Goal: Contribute content: Contribute content

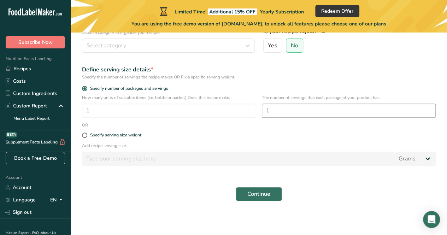
scroll to position [52, 0]
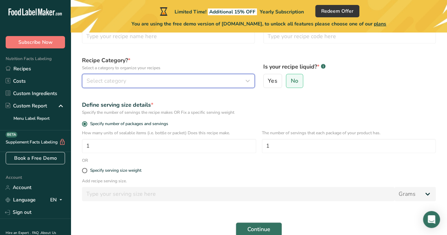
click at [252, 87] on button "Select category" at bounding box center [168, 81] width 173 height 14
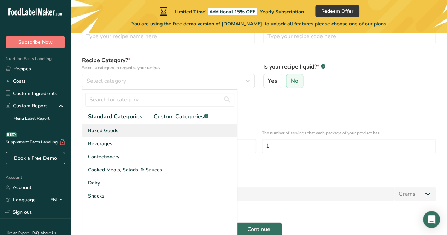
click at [134, 128] on div "Baked Goods" at bounding box center [159, 130] width 155 height 13
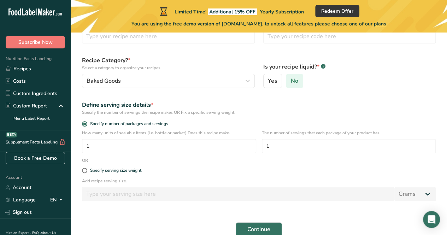
drag, startPoint x: 276, startPoint y: 83, endPoint x: 301, endPoint y: 85, distance: 24.8
click at [301, 85] on div "Yes No" at bounding box center [349, 81] width 173 height 14
click at [294, 85] on label "No" at bounding box center [294, 81] width 17 height 14
click at [291, 83] on input "No" at bounding box center [288, 81] width 5 height 5
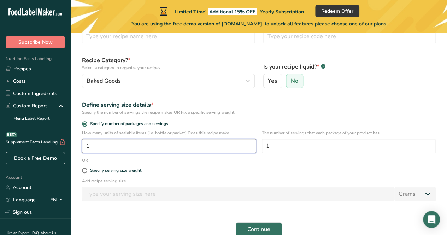
click at [112, 147] on input "1" at bounding box center [169, 146] width 174 height 14
type input "180"
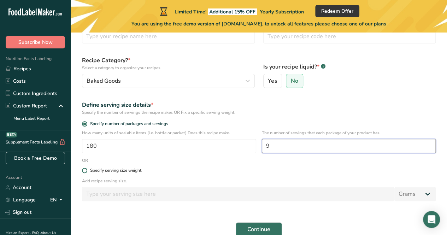
type input "9"
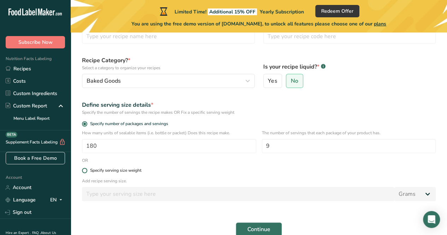
click at [192, 170] on label "Specify serving size weight" at bounding box center [259, 170] width 354 height 5
click at [87, 170] on input "Specify serving size weight" at bounding box center [84, 170] width 5 height 5
radio input "true"
radio input "false"
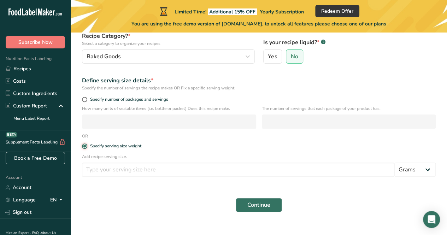
scroll to position [87, 0]
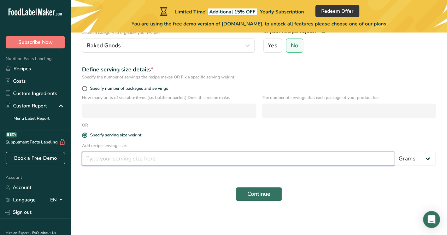
click at [103, 156] on input "number" at bounding box center [238, 159] width 313 height 14
type input "70"
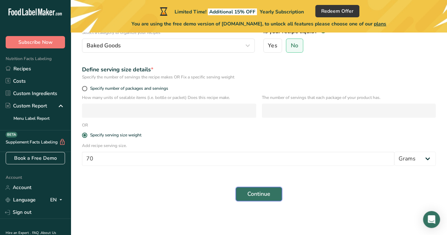
click at [269, 197] on span "Continue" at bounding box center [259, 194] width 23 height 8
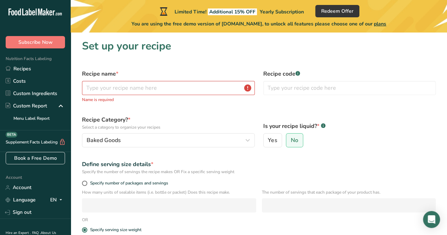
scroll to position [0, 0]
click at [120, 86] on input "text" at bounding box center [168, 88] width 173 height 14
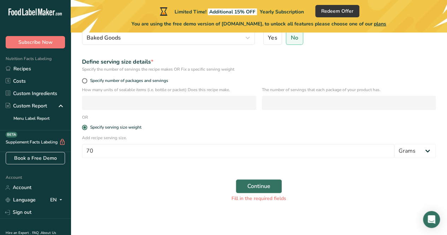
scroll to position [96, 0]
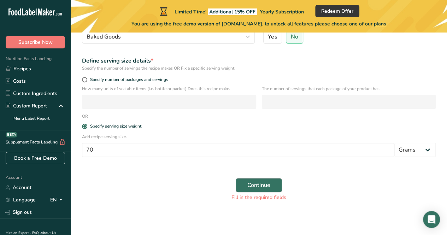
type input "Pita 10"
click at [250, 184] on span "Continue" at bounding box center [259, 185] width 23 height 8
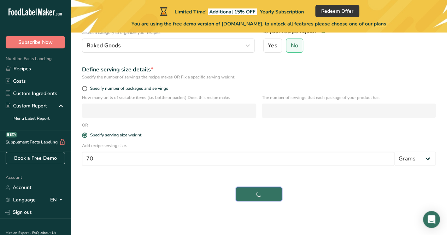
scroll to position [87, 0]
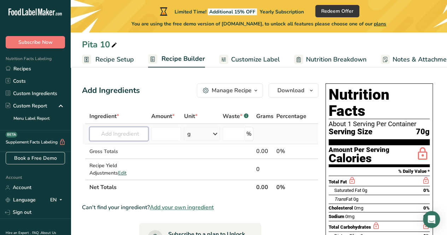
click at [142, 133] on input "text" at bounding box center [118, 134] width 59 height 14
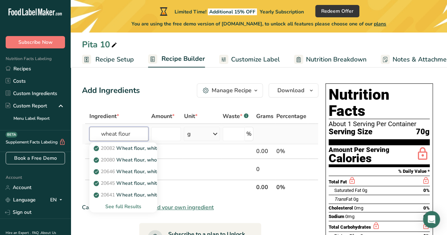
type input "wheat flour"
click at [117, 205] on div "See full Results" at bounding box center [123, 206] width 57 height 7
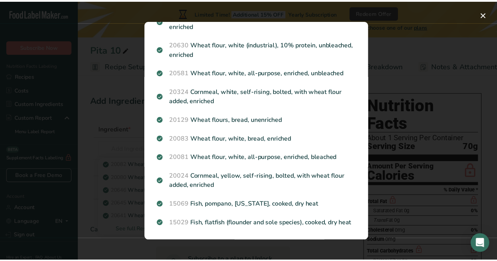
scroll to position [449, 0]
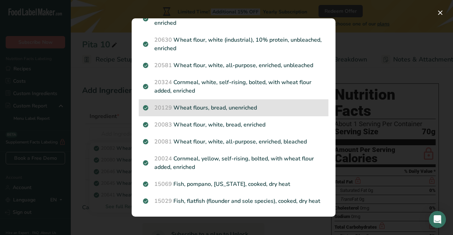
click at [229, 104] on p "20129 Wheat flours, bread, unenriched" at bounding box center [233, 108] width 181 height 8
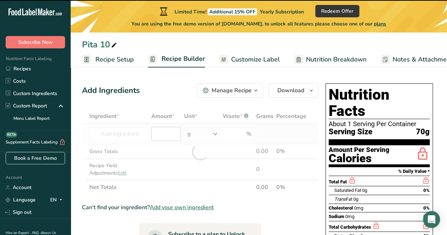
type input "0"
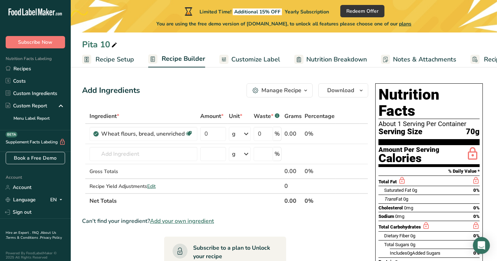
drag, startPoint x: 440, startPoint y: 0, endPoint x: 334, endPoint y: 219, distance: 242.8
click at [334, 219] on div "Can't find your ingredient? Add your own ingredient" at bounding box center [225, 221] width 286 height 8
drag, startPoint x: 222, startPoint y: 133, endPoint x: 199, endPoint y: 134, distance: 23.0
click at [200, 134] on input "0" at bounding box center [213, 134] width 26 height 14
type input "200"
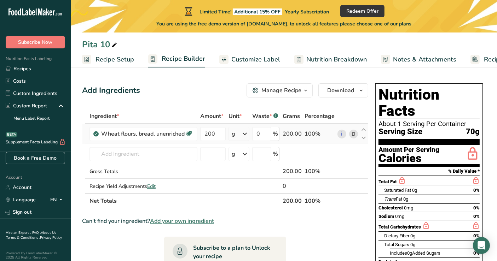
click at [243, 134] on div "Ingredient * Amount * Unit * Waste * .a-a{fill:#347362;}.b-a{fill:#fff;} Grams …" at bounding box center [225, 159] width 286 height 100
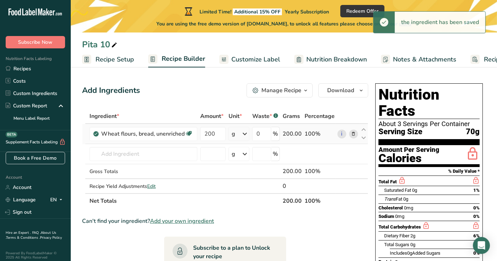
click at [245, 136] on icon at bounding box center [244, 134] width 8 height 13
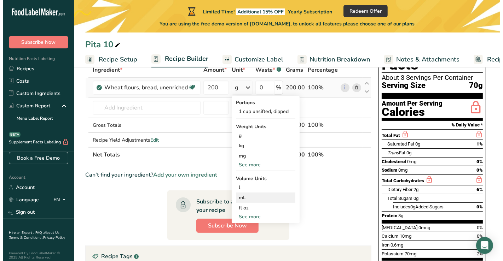
scroll to position [39, 0]
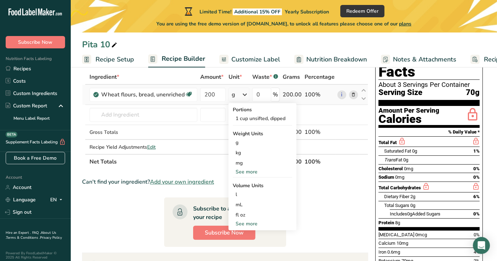
click at [255, 170] on div "See more" at bounding box center [262, 171] width 59 height 7
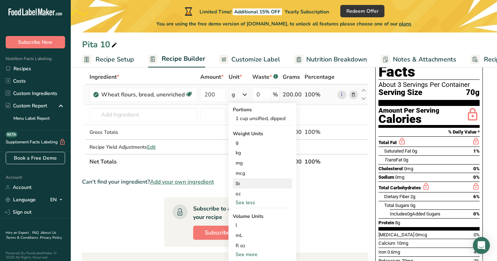
click at [252, 184] on div "lb" at bounding box center [262, 184] width 59 height 10
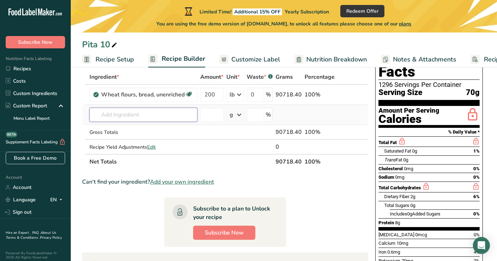
click at [163, 117] on input "text" at bounding box center [143, 115] width 108 height 14
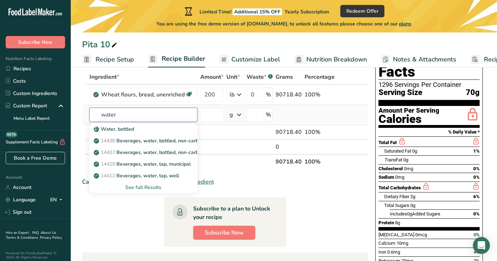
type input "water"
click at [144, 186] on div "See full Results" at bounding box center [143, 187] width 97 height 7
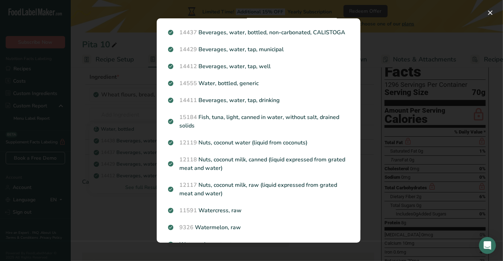
scroll to position [59, 0]
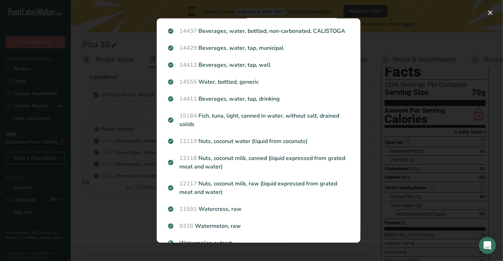
click at [282, 103] on p "14411 Beverages, water, tap, drinking" at bounding box center [258, 99] width 181 height 8
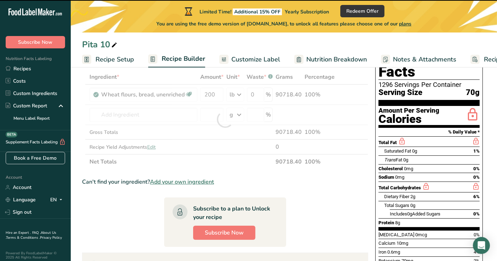
type input "0"
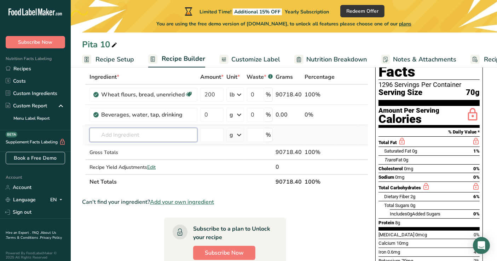
click at [182, 134] on input "text" at bounding box center [143, 135] width 108 height 14
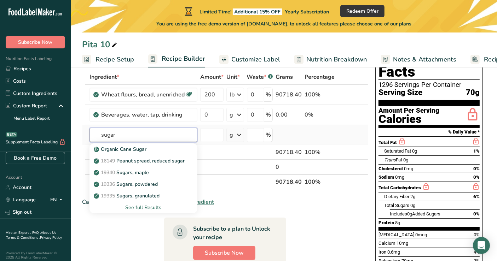
type input "sugar"
click at [151, 209] on div "See full Results" at bounding box center [143, 207] width 97 height 7
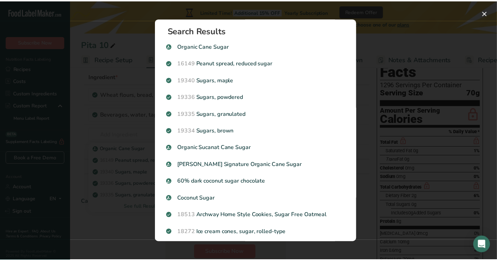
scroll to position [0, 0]
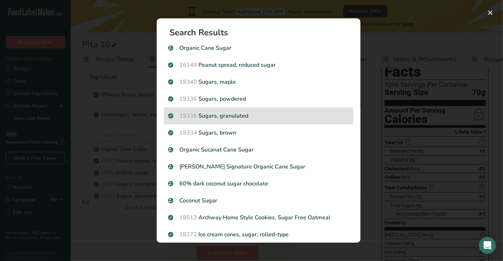
click at [263, 110] on div "19335 [GEOGRAPHIC_DATA], granulated" at bounding box center [259, 116] width 190 height 17
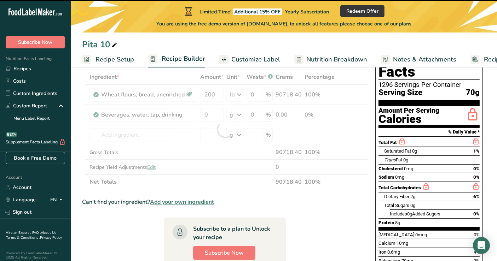
type input "0"
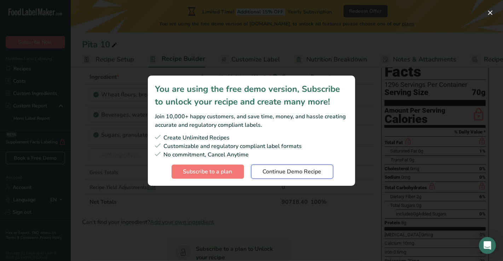
click at [292, 175] on span "Continue Demo Recipe" at bounding box center [292, 172] width 59 height 8
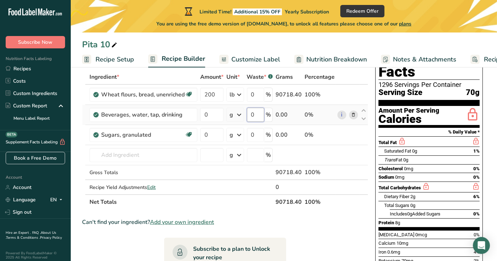
click at [257, 114] on input "0" at bounding box center [255, 115] width 17 height 14
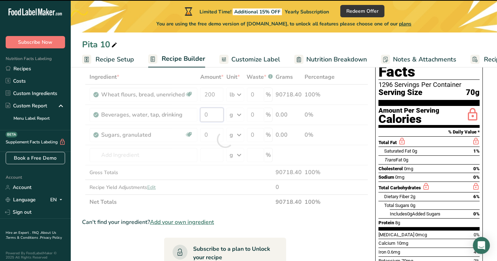
drag, startPoint x: 214, startPoint y: 114, endPoint x: 199, endPoint y: 115, distance: 14.9
click at [199, 115] on div "Ingredient * Amount * Unit * Waste * .a-a{fill:#347362;}.b-a{fill:#fff;} Grams …" at bounding box center [225, 140] width 286 height 140
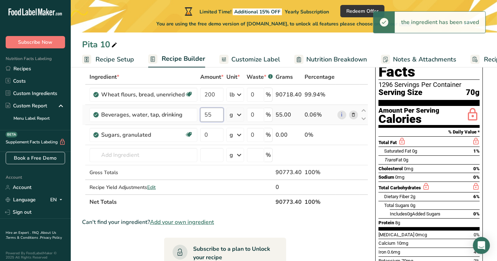
type input "55"
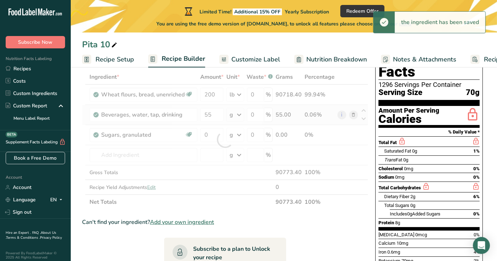
click at [242, 116] on div "Ingredient * Amount * Unit * Waste * .a-a{fill:#347362;}.b-a{fill:#fff;} Grams …" at bounding box center [225, 140] width 286 height 140
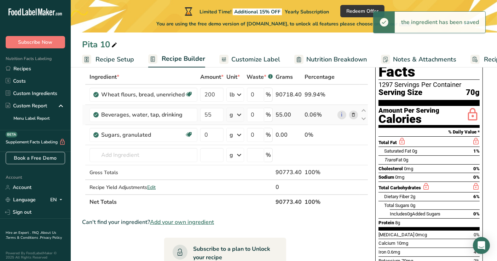
click at [239, 116] on icon at bounding box center [239, 115] width 8 height 13
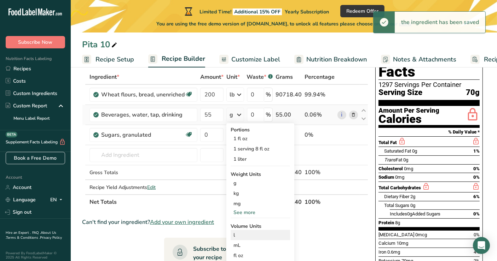
click at [239, 234] on div "l" at bounding box center [260, 235] width 54 height 7
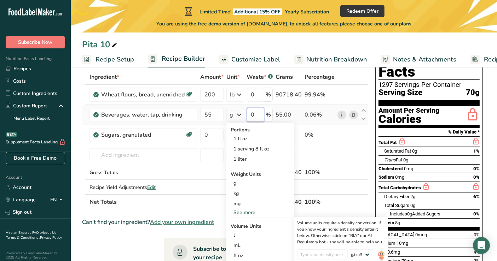
click at [252, 109] on input "0" at bounding box center [255, 115] width 17 height 14
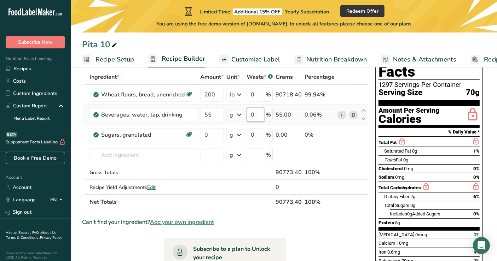
drag, startPoint x: 258, startPoint y: 112, endPoint x: 252, endPoint y: 114, distance: 6.6
click at [252, 114] on input "0" at bounding box center [255, 115] width 17 height 14
type input "30"
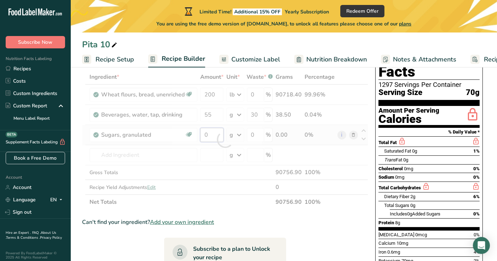
click at [209, 134] on div "Ingredient * Amount * Unit * Waste * .a-a{fill:#347362;}.b-a{fill:#fff;} Grams …" at bounding box center [225, 140] width 286 height 140
click at [175, 149] on div "Ingredient * Amount * Unit * Waste * .a-a{fill:#347362;}.b-a{fill:#fff;} Grams …" at bounding box center [225, 140] width 286 height 140
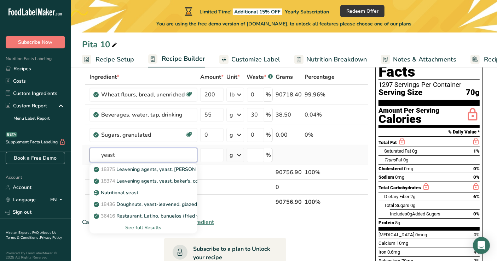
type input "yeast"
click at [141, 228] on div "See full Results" at bounding box center [143, 227] width 97 height 7
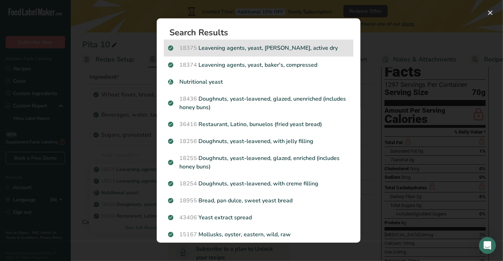
click at [294, 49] on p "18375 Leavening agents, yeast, [PERSON_NAME], active dry" at bounding box center [258, 48] width 181 height 8
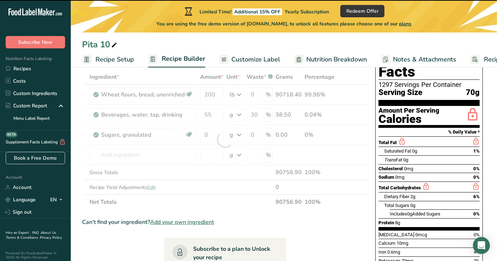
type input "0"
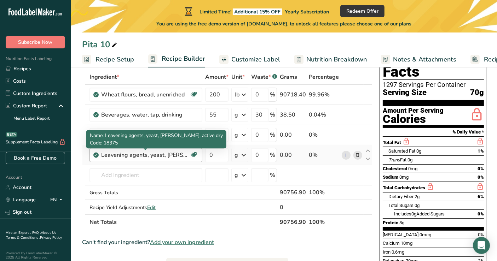
click at [145, 157] on div "Leavening agents, yeast, [PERSON_NAME], active dry" at bounding box center [145, 155] width 88 height 8
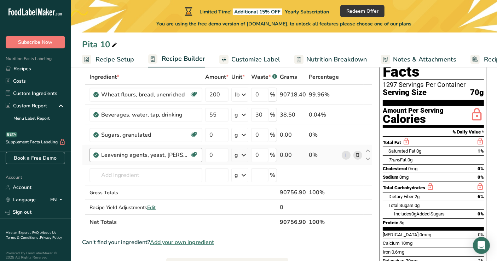
click at [160, 155] on div "Leavening agents, yeast, [PERSON_NAME], active dry" at bounding box center [145, 155] width 88 height 8
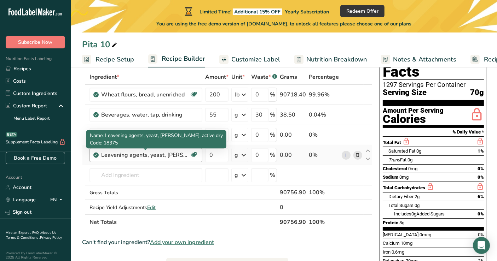
click at [160, 155] on div "Leavening agents, yeast, [PERSON_NAME], active dry" at bounding box center [145, 155] width 88 height 8
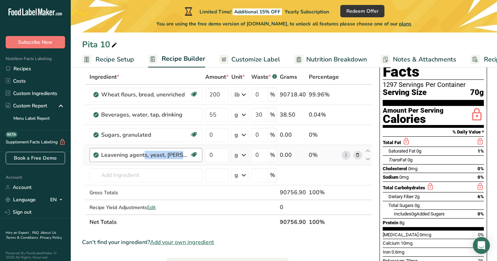
click at [160, 155] on div "Leavening agents, yeast, [PERSON_NAME], active dry" at bounding box center [145, 155] width 88 height 8
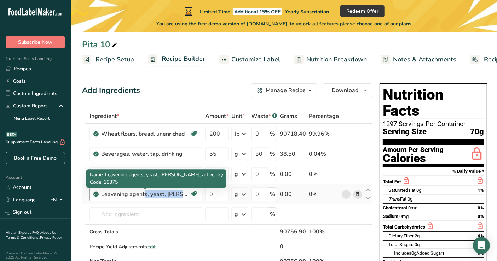
click at [153, 191] on div "Leavening agents, yeast, [PERSON_NAME], active dry" at bounding box center [145, 194] width 88 height 8
click at [103, 194] on div "Leavening agents, yeast, [PERSON_NAME], active dry" at bounding box center [145, 194] width 88 height 8
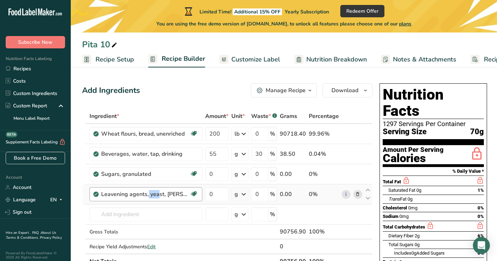
drag, startPoint x: 106, startPoint y: 194, endPoint x: 118, endPoint y: 194, distance: 12.4
click at [118, 194] on div "Leavening agents, yeast, [PERSON_NAME], active dry" at bounding box center [145, 194] width 88 height 8
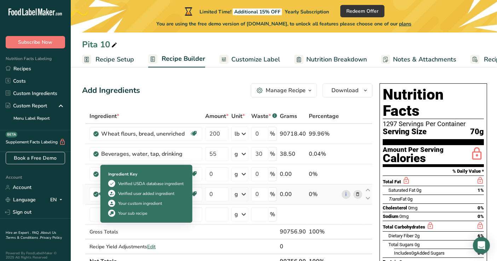
click at [95, 192] on icon at bounding box center [96, 194] width 4 height 6
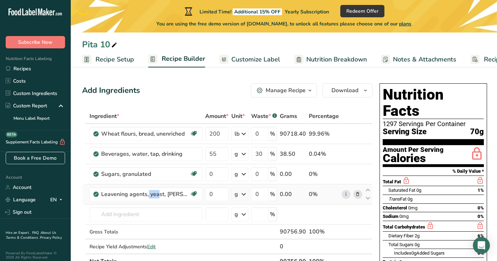
click at [95, 192] on icon at bounding box center [96, 194] width 4 height 6
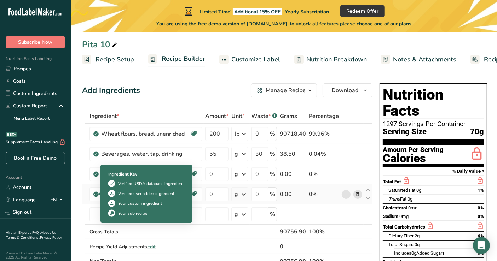
click at [95, 192] on icon at bounding box center [96, 194] width 4 height 6
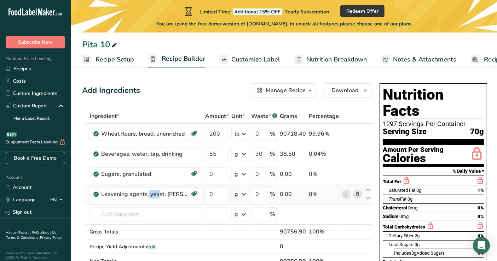
click at [96, 192] on icon at bounding box center [96, 194] width 4 height 6
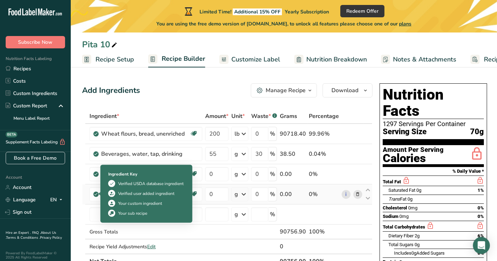
click at [96, 192] on icon at bounding box center [96, 194] width 4 height 6
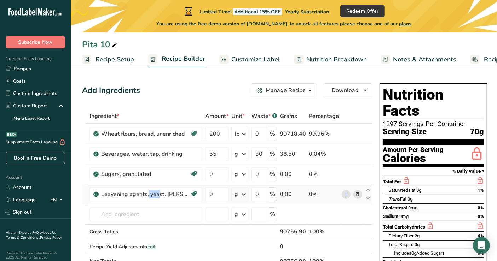
click at [359, 194] on span at bounding box center [358, 194] width 8 height 8
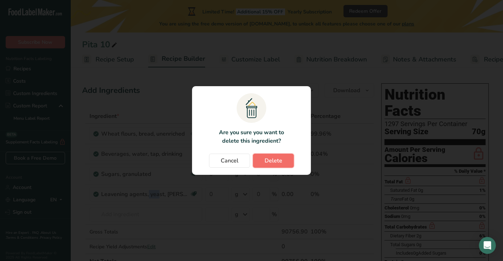
click at [279, 166] on button "Delete" at bounding box center [273, 161] width 41 height 14
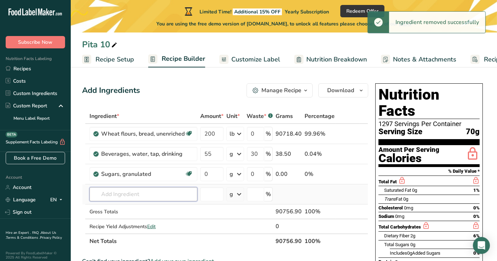
click at [130, 196] on input "text" at bounding box center [143, 194] width 108 height 14
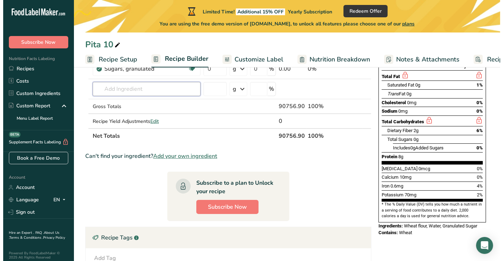
scroll to position [118, 0]
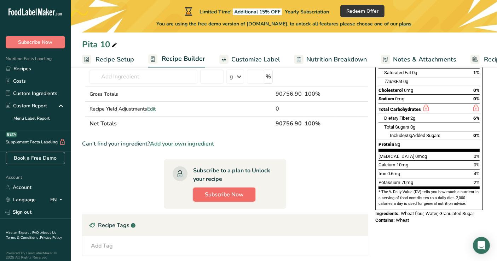
click at [238, 196] on span "Subscribe Now" at bounding box center [224, 195] width 39 height 8
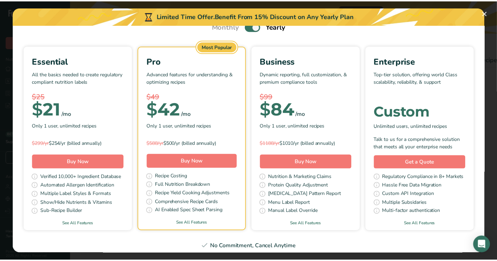
scroll to position [0, 0]
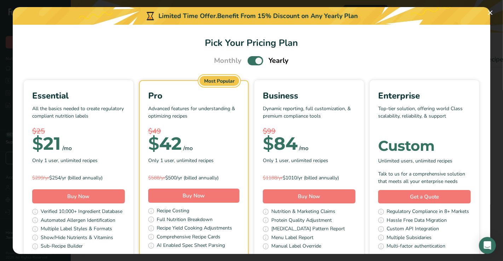
click at [250, 61] on span "Pick Your Pricing Plan Modal" at bounding box center [256, 60] width 16 height 9
click at [250, 61] on input "Pick Your Pricing Plan Modal" at bounding box center [250, 61] width 5 height 5
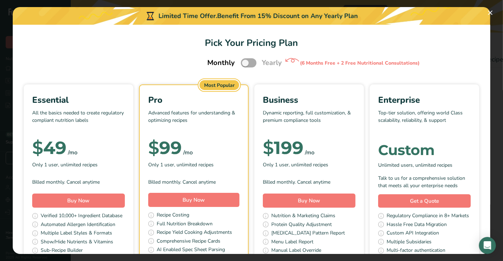
click at [250, 61] on span "Pick Your Pricing Plan Modal" at bounding box center [249, 62] width 16 height 9
click at [245, 61] on input "Pick Your Pricing Plan Modal" at bounding box center [243, 63] width 5 height 5
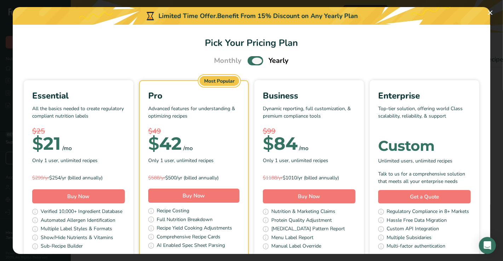
click at [250, 61] on span "Pick Your Pricing Plan Modal" at bounding box center [256, 60] width 16 height 9
click at [250, 61] on input "Pick Your Pricing Plan Modal" at bounding box center [250, 61] width 5 height 5
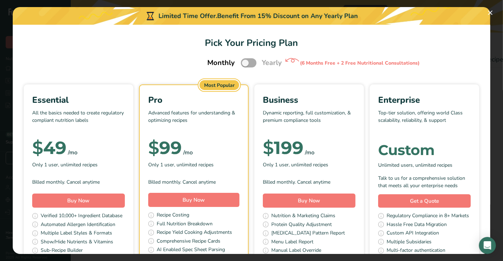
click at [246, 65] on span "Pick Your Pricing Plan Modal" at bounding box center [249, 62] width 16 height 9
click at [245, 65] on input "Pick Your Pricing Plan Modal" at bounding box center [243, 63] width 5 height 5
checkbox input "true"
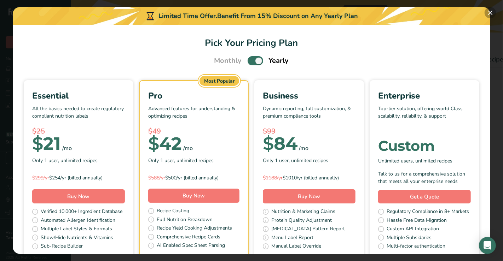
click at [447, 17] on button "Pick Your Pricing Plan Modal" at bounding box center [489, 12] width 11 height 11
